Goal: Download file/media

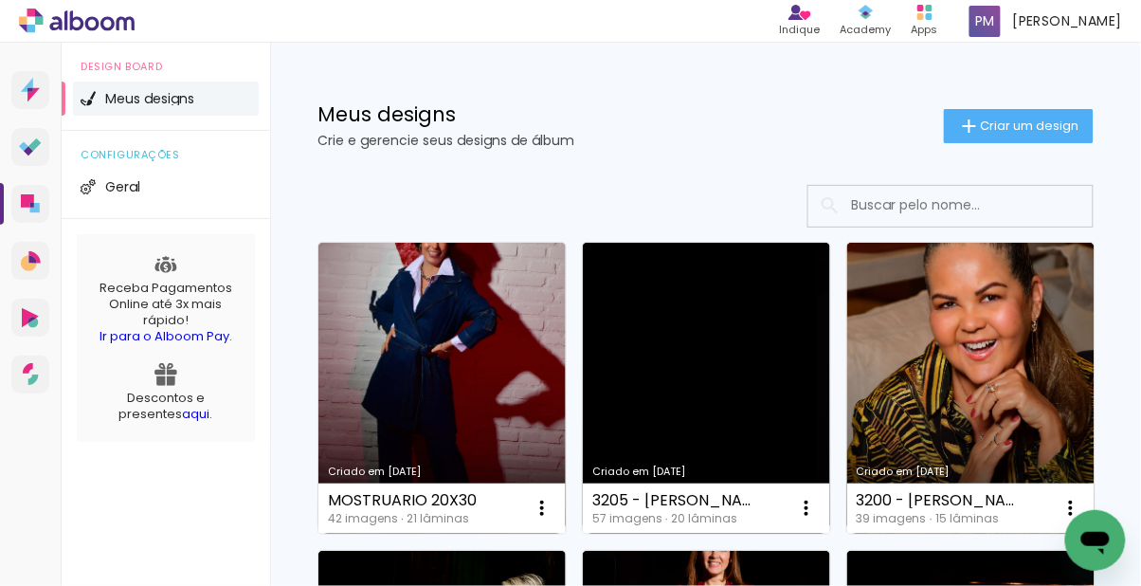
click at [689, 398] on link "Criado em [DATE]" at bounding box center [706, 388] width 247 height 291
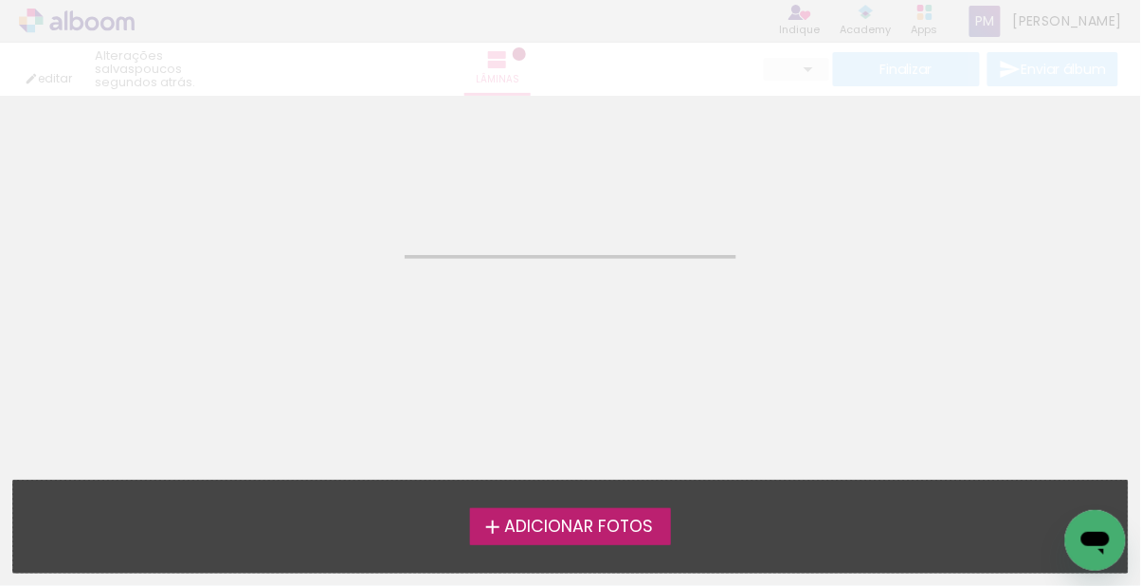
click at [548, 537] on label "Adicionar Fotos" at bounding box center [571, 526] width 202 height 36
click at [0, 0] on input "file" at bounding box center [0, 0] width 0 height 0
type input "JPG"
type input "Alta, 300 DPI"
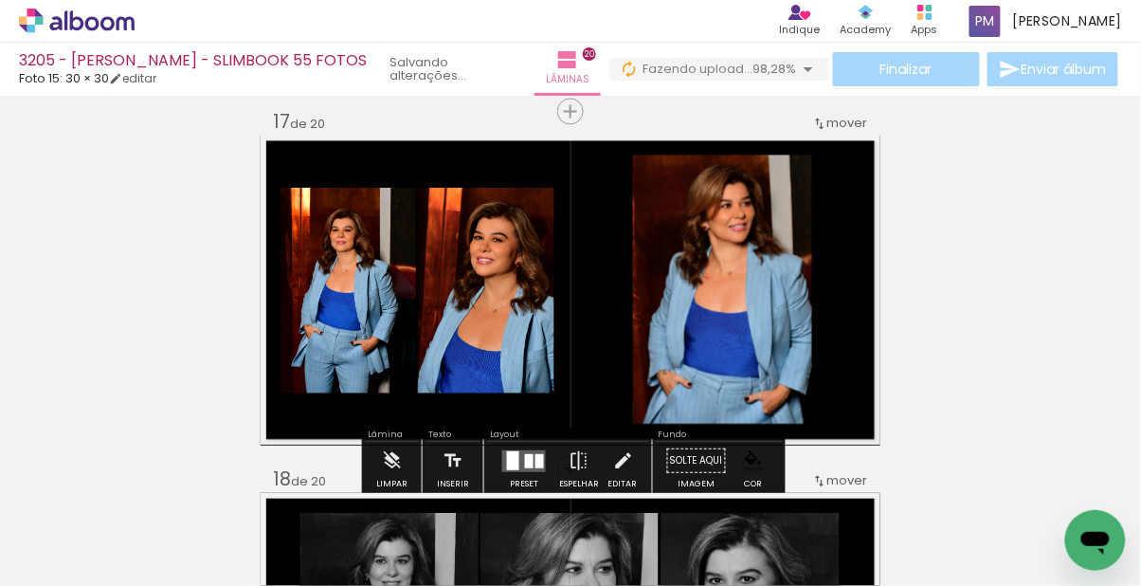
scroll to position [5770, 0]
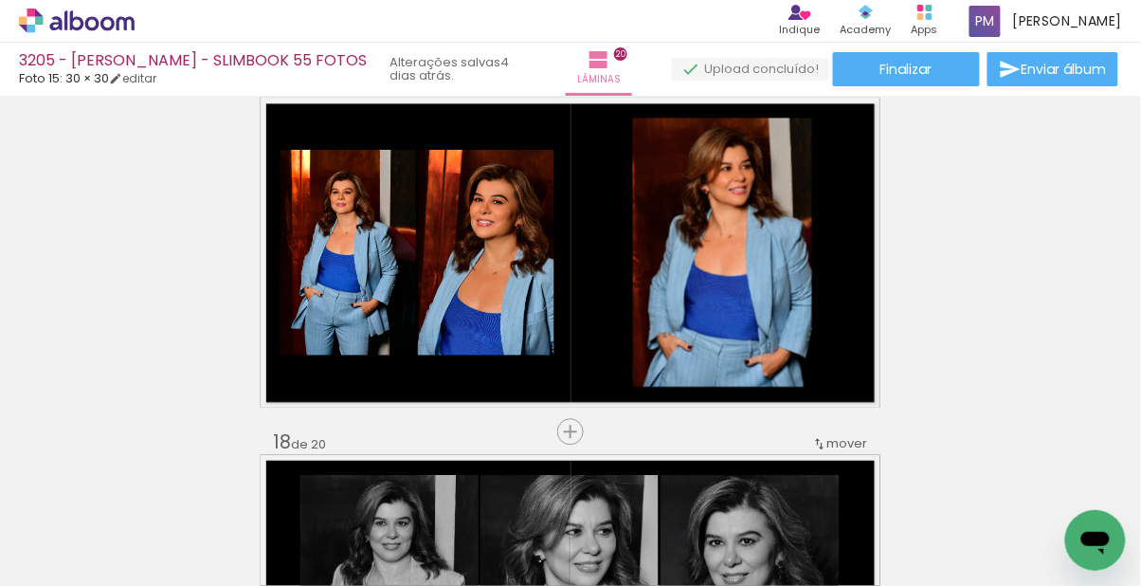
click at [926, 57] on paper-button "Finalizar" at bounding box center [906, 69] width 147 height 34
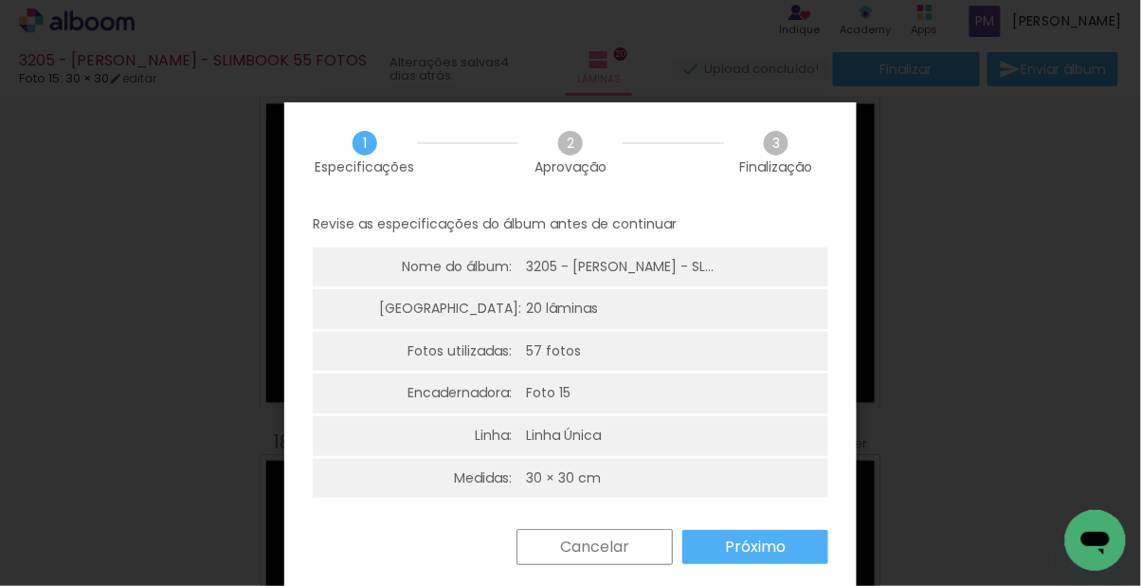
click at [0, 0] on slot "Próximo" at bounding box center [0, 0] width 0 height 0
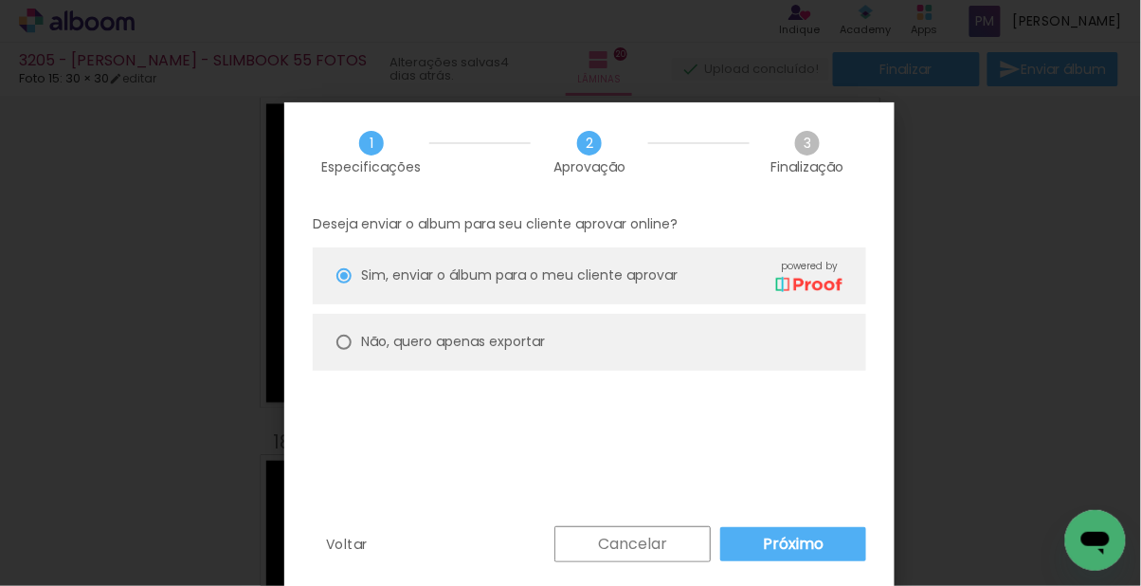
type paper-radio-button "on"
click at [581, 347] on paper-radio-button "Não, quero apenas exportar" at bounding box center [589, 342] width 553 height 57
click at [0, 0] on div "Voltar Cancelar Exportar" at bounding box center [0, 0] width 0 height 0
type input "Alta, 300 DPI"
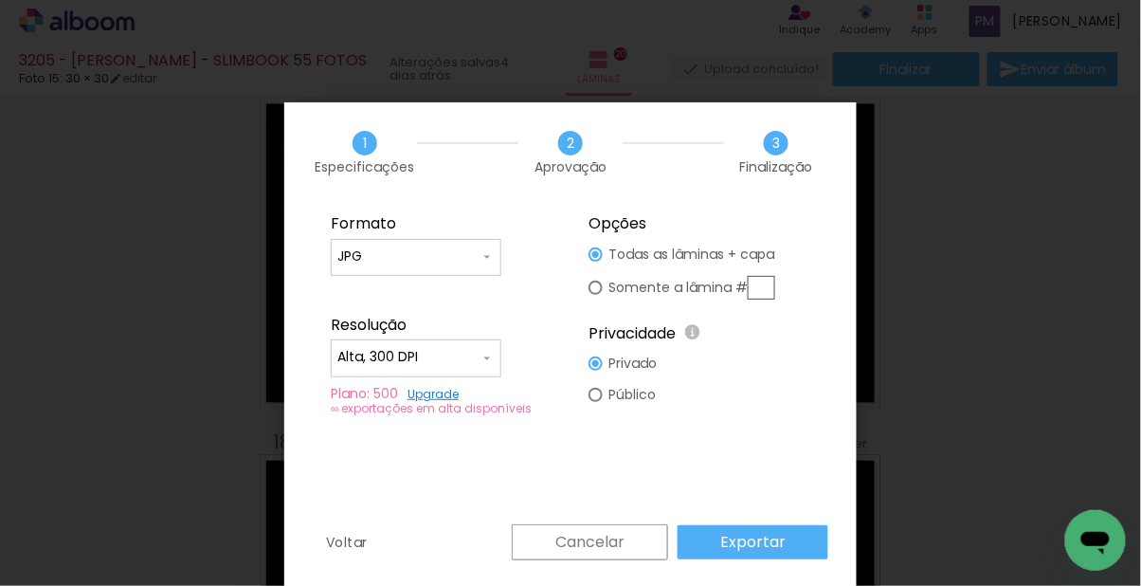
type paper-radio-button "on"
click at [0, 0] on paper-radio-button "Todas as lâminas + capa" at bounding box center [0, 0] width 0 height 0
type paper-radio-button "on"
click at [0, 0] on input "text" at bounding box center [0, 0] width 0 height 0
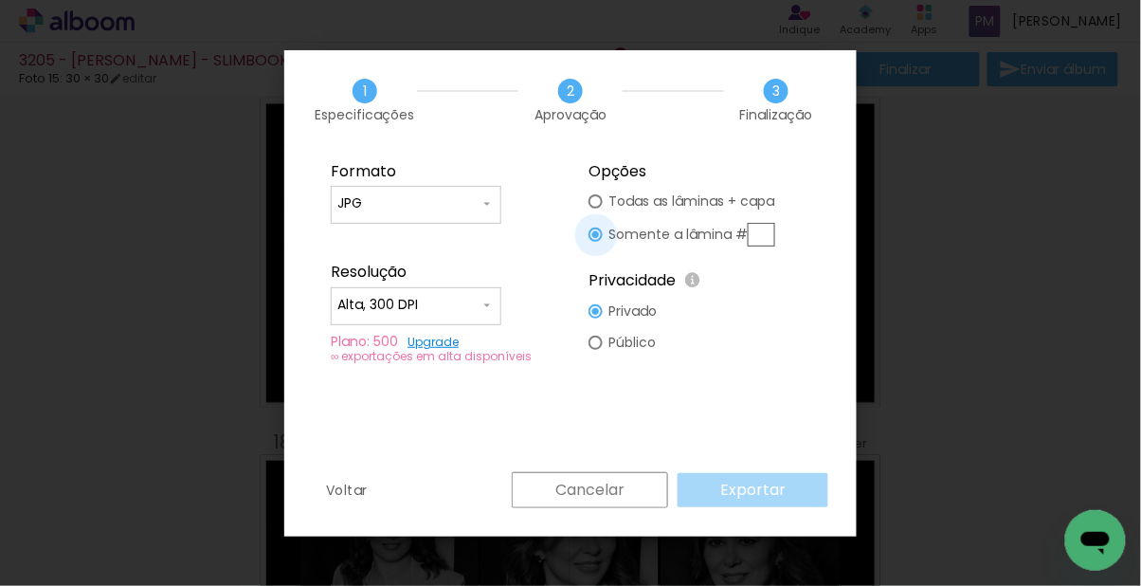
scroll to position [7206, 0]
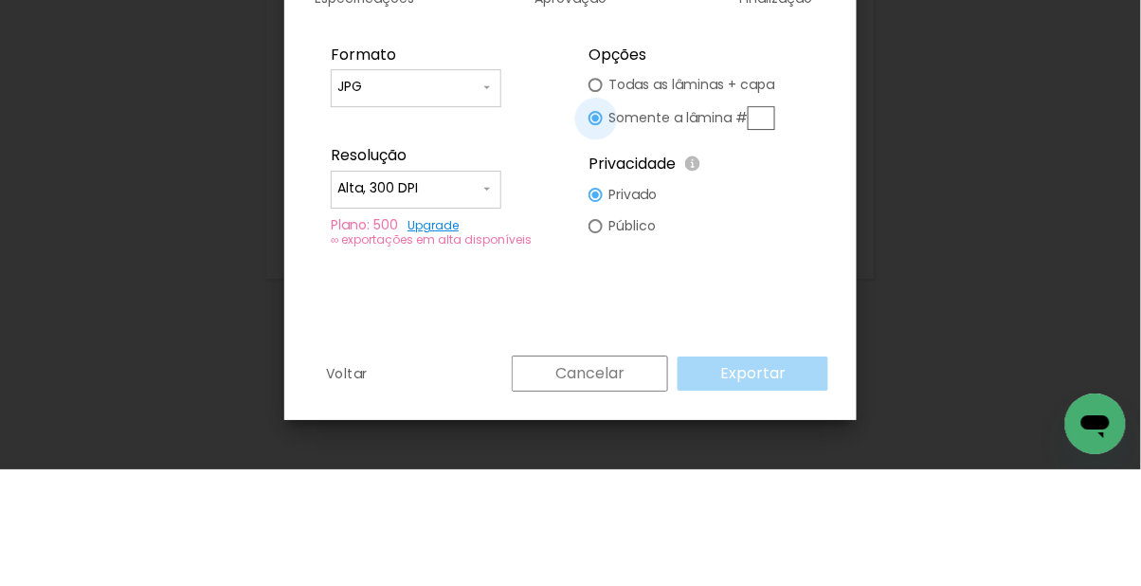
click at [0, 0] on paper-radio-button "Somente a lâmina #" at bounding box center [0, 0] width 0 height 0
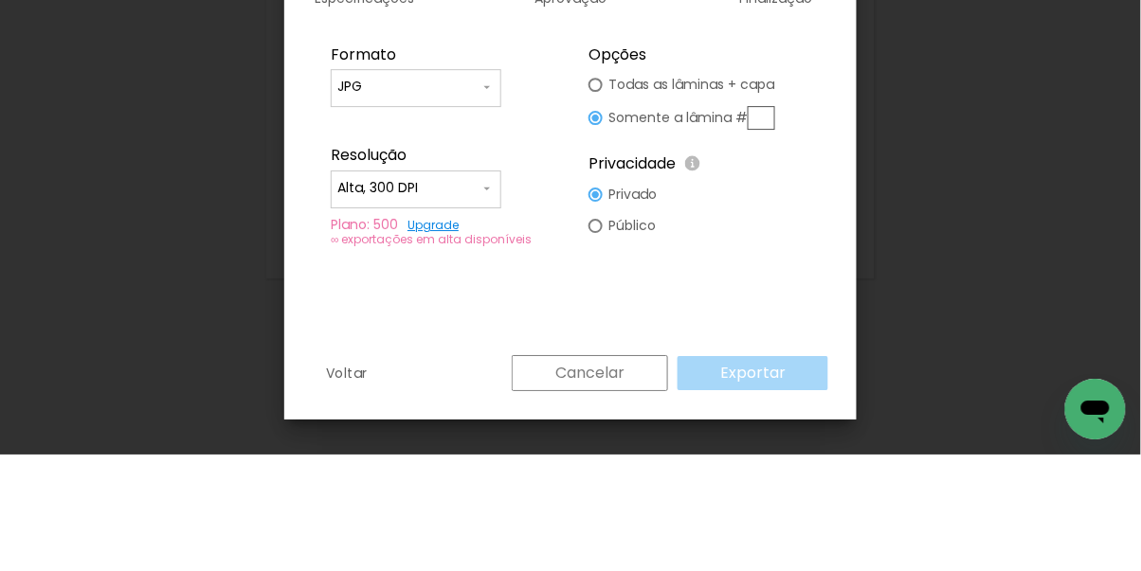
click at [0, 0] on span "Finalização" at bounding box center [0, 0] width 0 height 0
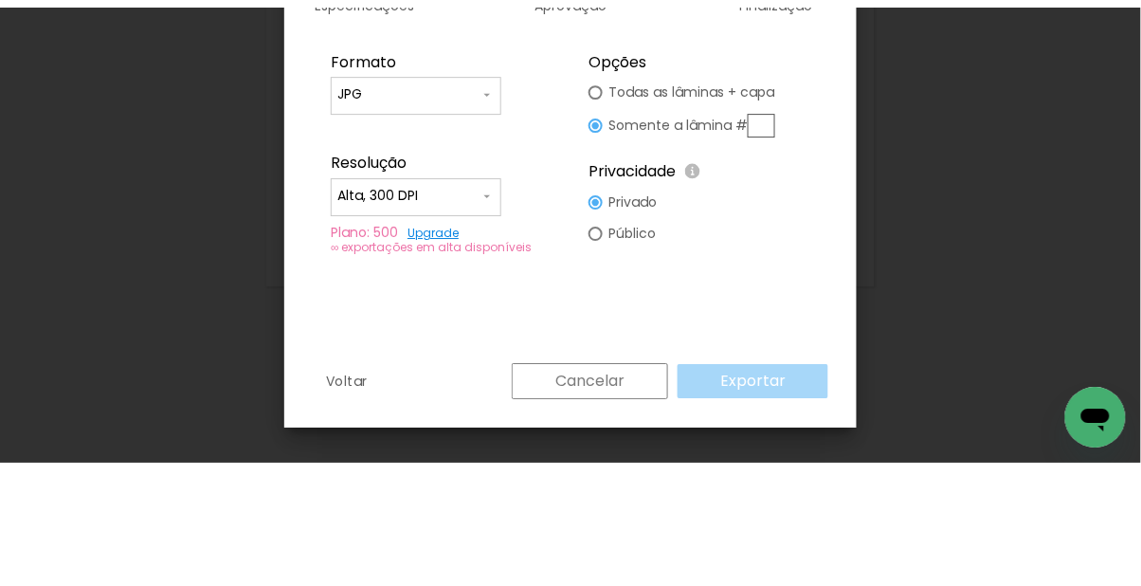
scroll to position [7192, 0]
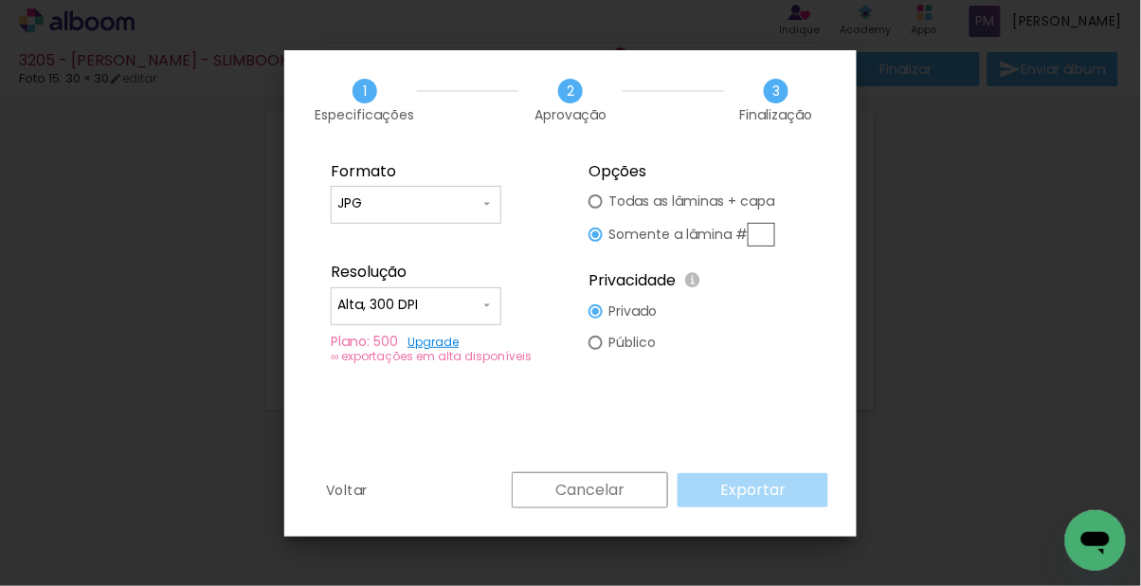
click at [0, 0] on input "text" at bounding box center [0, 0] width 0 height 0
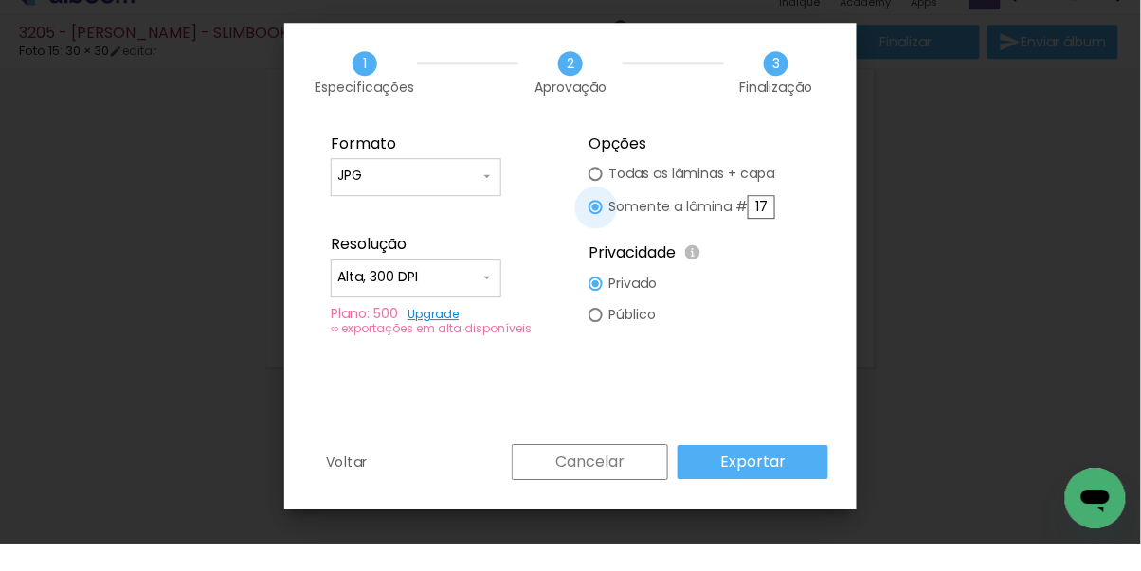
type input "17"
click at [0, 0] on div "Formato JPG PDF Resolução Alta, 300 DPI Baixa Plano: 500 Upgrade ∞ exportações …" at bounding box center [0, 0] width 0 height 0
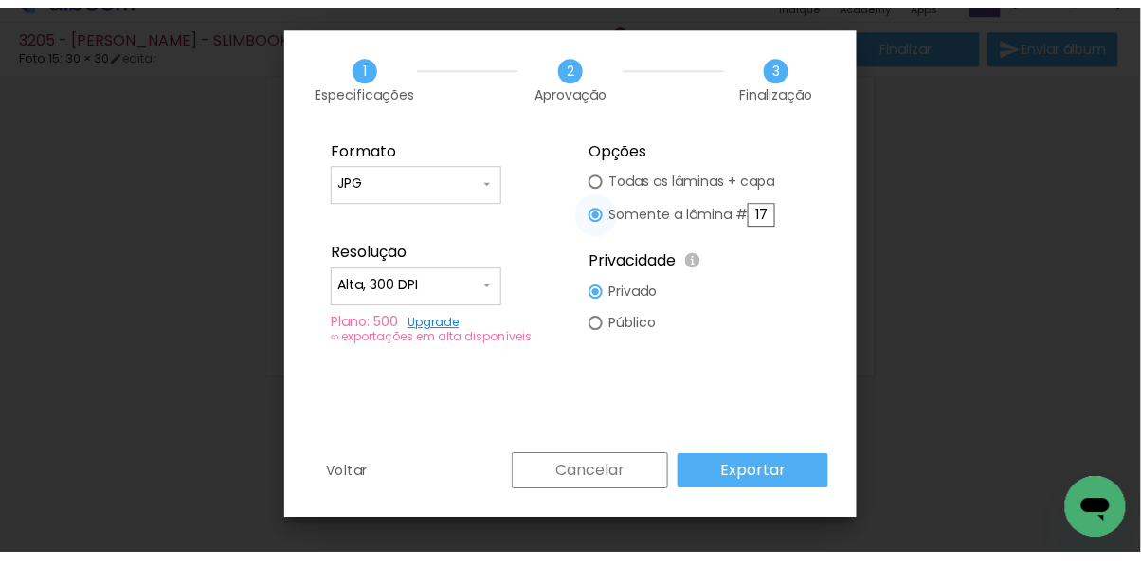
scroll to position [7192, 0]
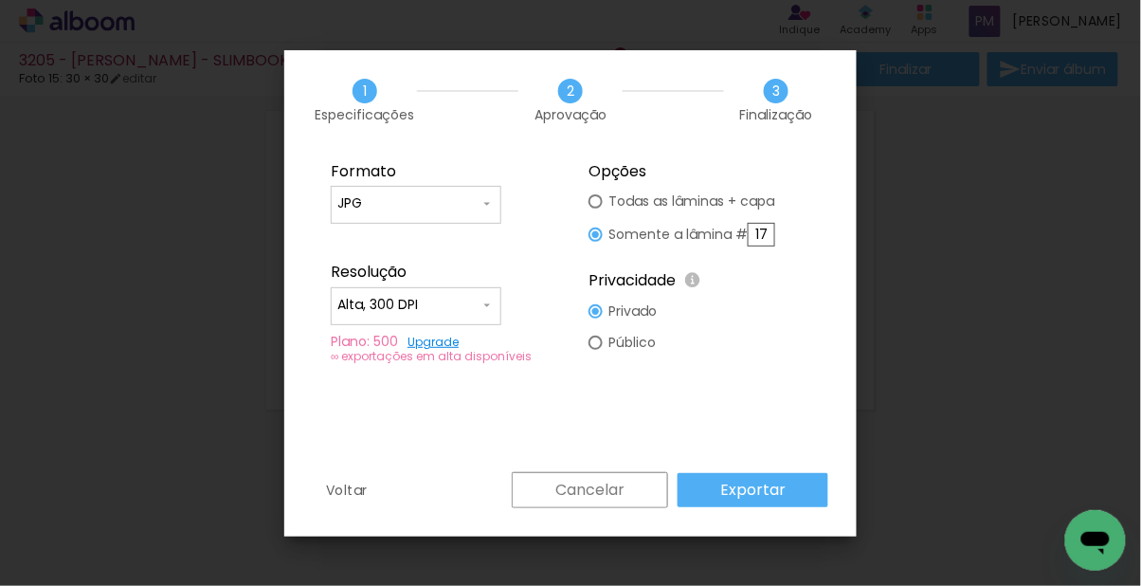
click at [0, 0] on slot "Exportar" at bounding box center [0, 0] width 0 height 0
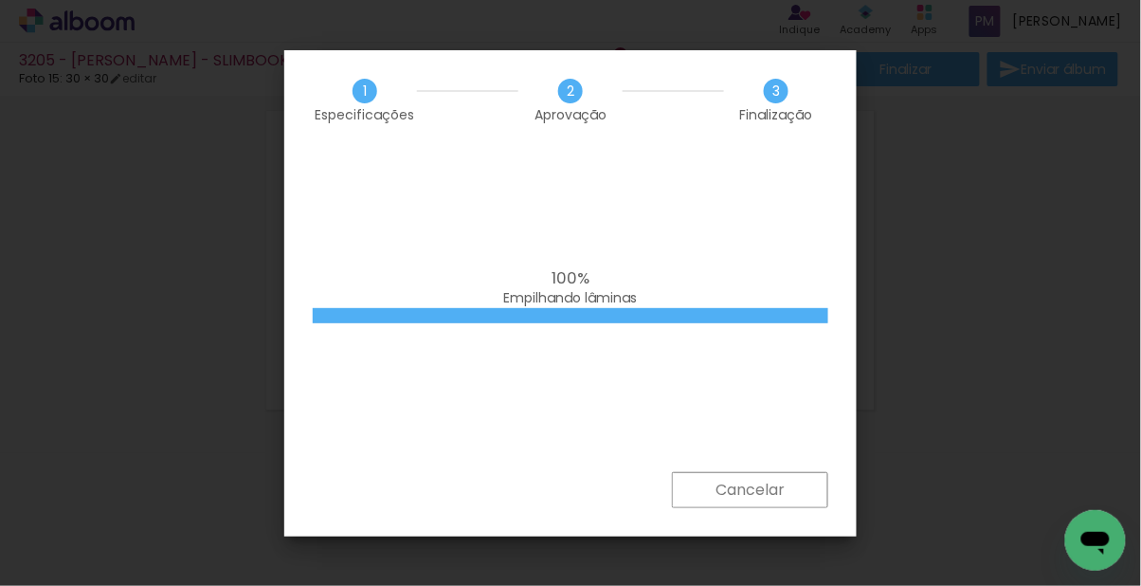
scroll to position [0, 5176]
